Goal: Information Seeking & Learning: Learn about a topic

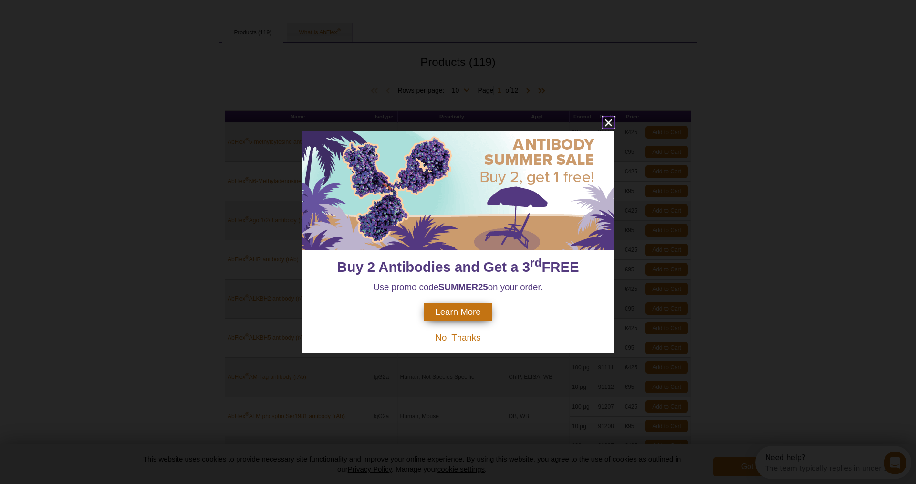
click at [606, 122] on icon "close" at bounding box center [609, 122] width 12 height 12
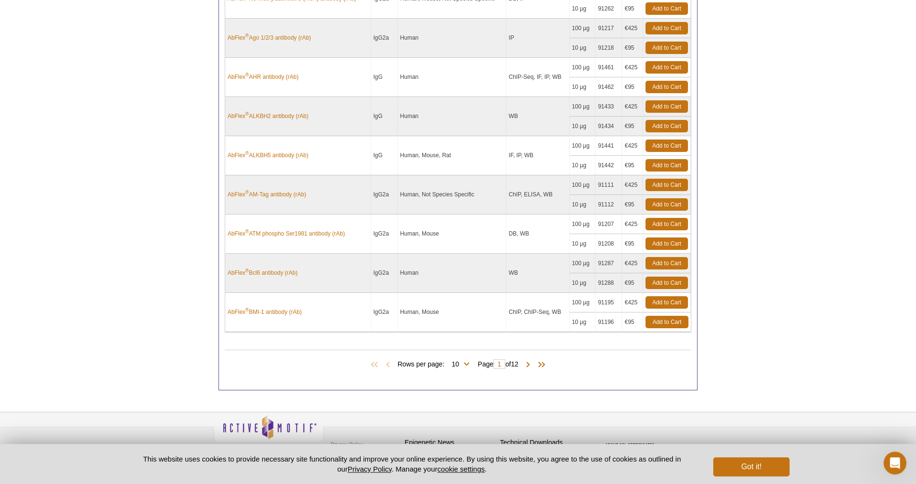
scroll to position [483, 0]
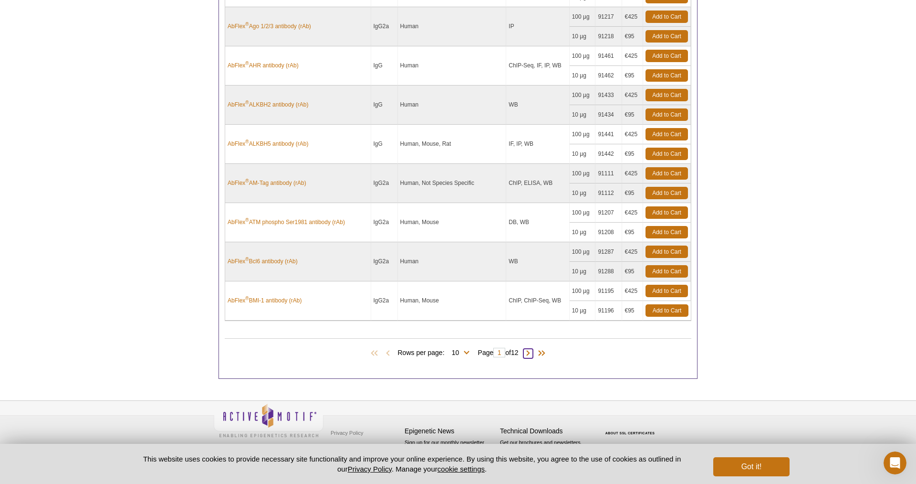
click at [530, 355] on span at bounding box center [529, 353] width 10 height 10
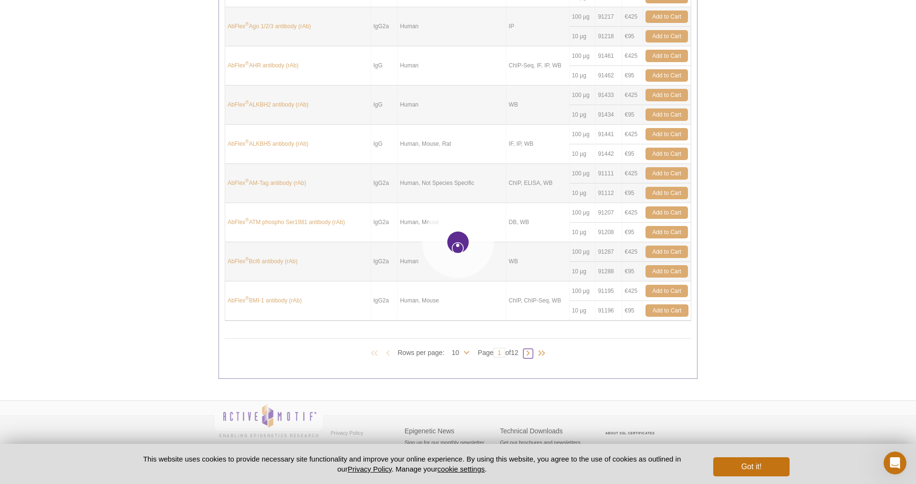
type input "2"
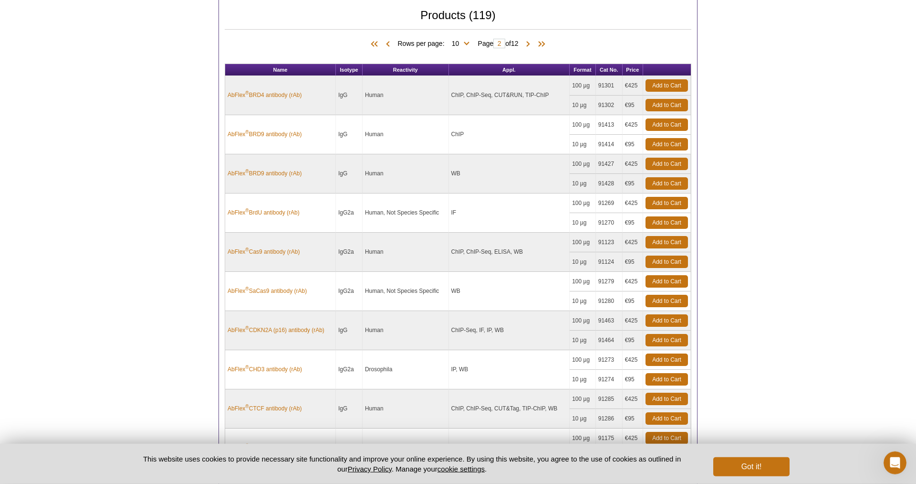
scroll to position [288, 0]
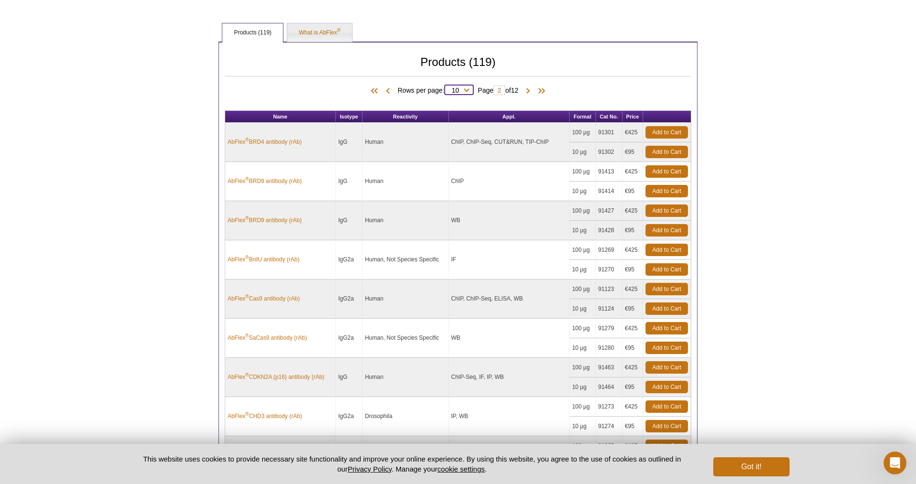
click at [445, 88] on select "10 25 50 100 All" at bounding box center [456, 92] width 22 height 9
select select "119"
click option "All" at bounding box center [0, 0] width 0 height 0
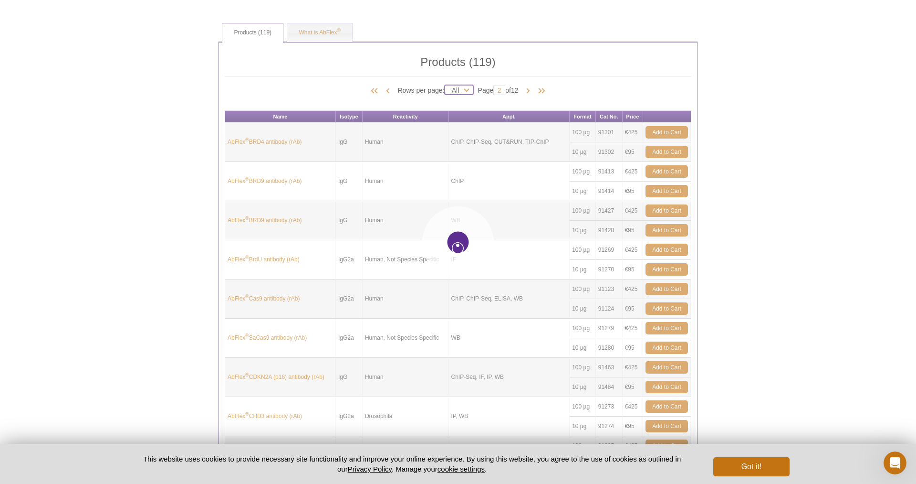
type input "1"
select select "119"
type input "1"
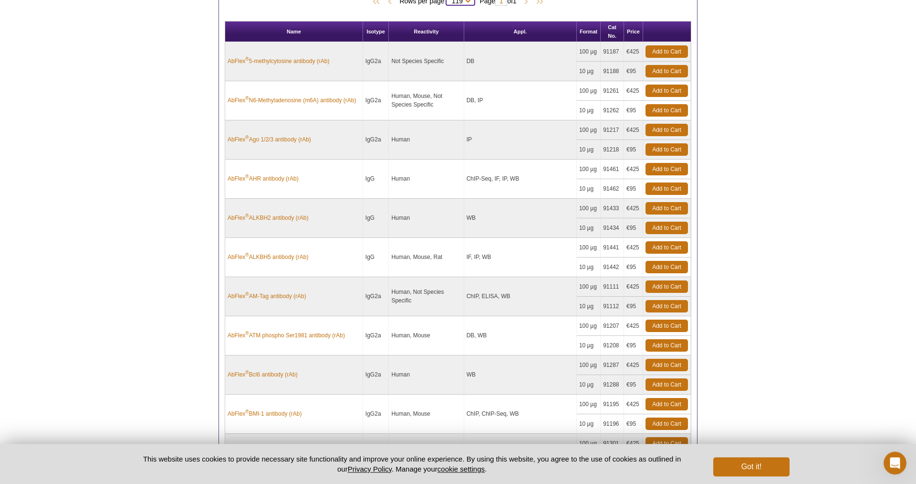
scroll to position [386, 0]
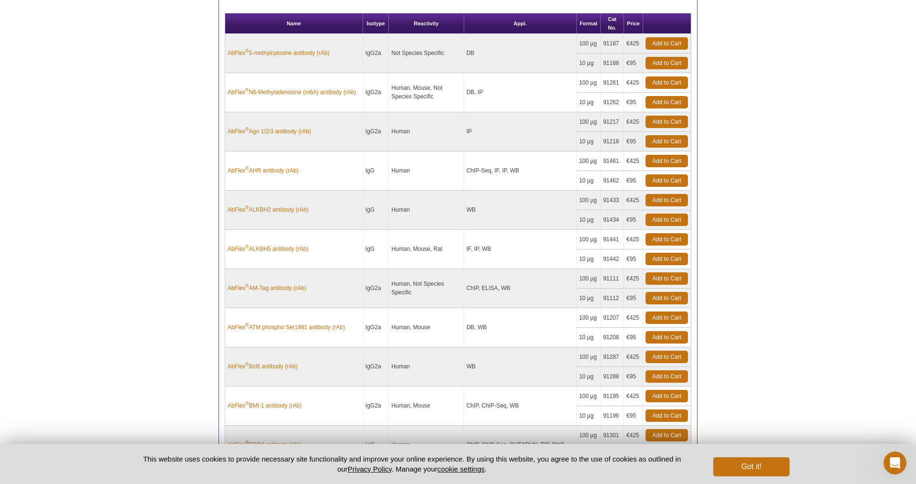
click at [363, 24] on th "Isotype" at bounding box center [376, 23] width 26 height 21
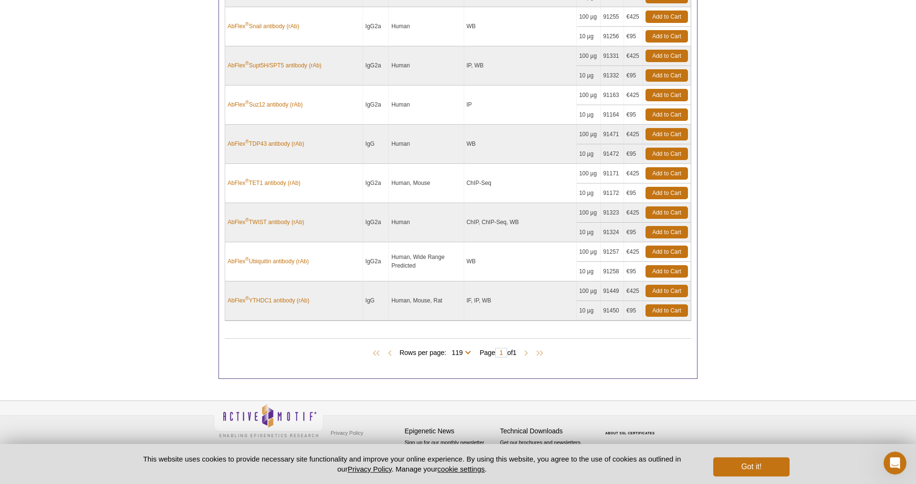
scroll to position [4758, 0]
